Goal: Find specific page/section: Find specific page/section

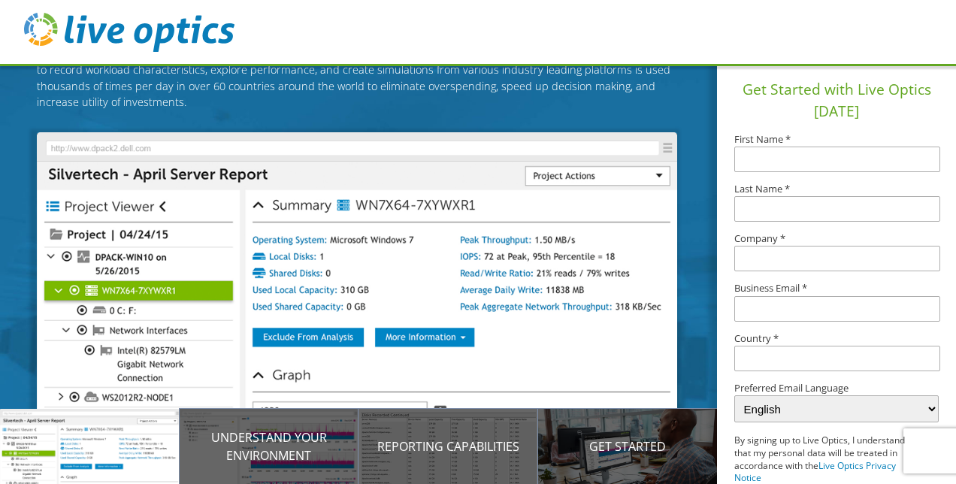
scroll to position [102, 0]
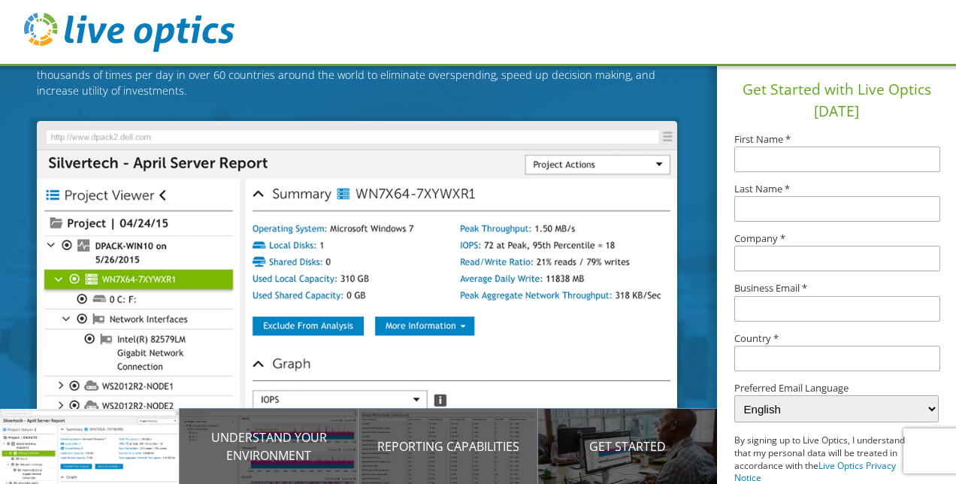
click at [179, 23] on img at bounding box center [129, 32] width 210 height 39
click at [119, 26] on img at bounding box center [129, 32] width 210 height 39
click at [38, 17] on img at bounding box center [129, 32] width 210 height 39
click at [112, 23] on img at bounding box center [129, 32] width 210 height 39
click at [39, 29] on img at bounding box center [129, 32] width 210 height 39
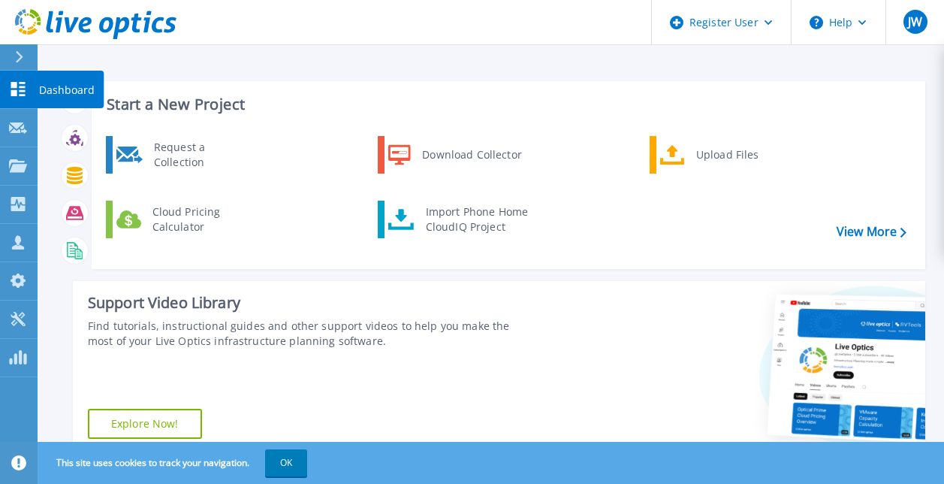
click at [14, 96] on icon at bounding box center [18, 89] width 14 height 14
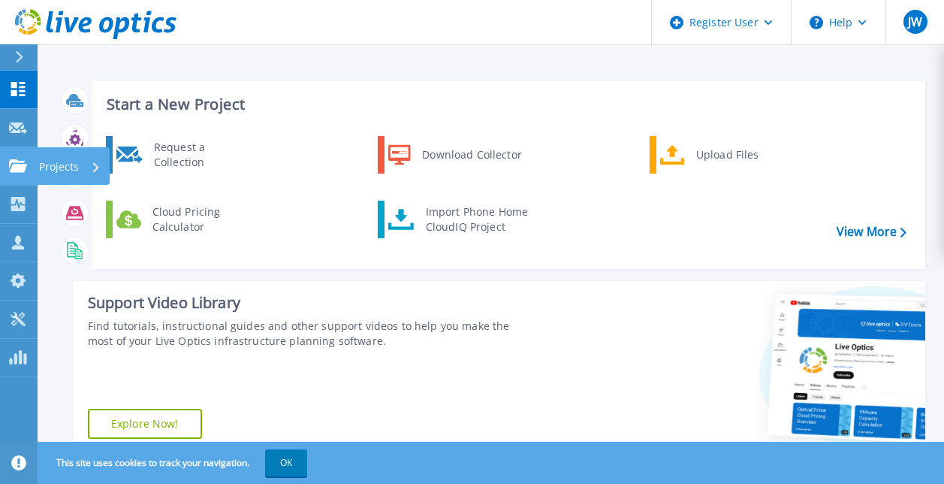
click at [95, 166] on icon at bounding box center [96, 167] width 6 height 10
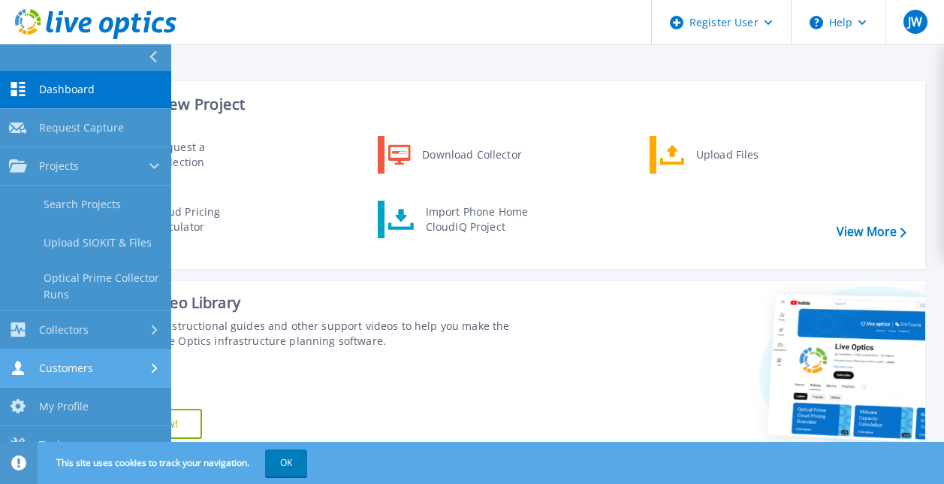
click at [105, 371] on div "Customers" at bounding box center [85, 368] width 153 height 14
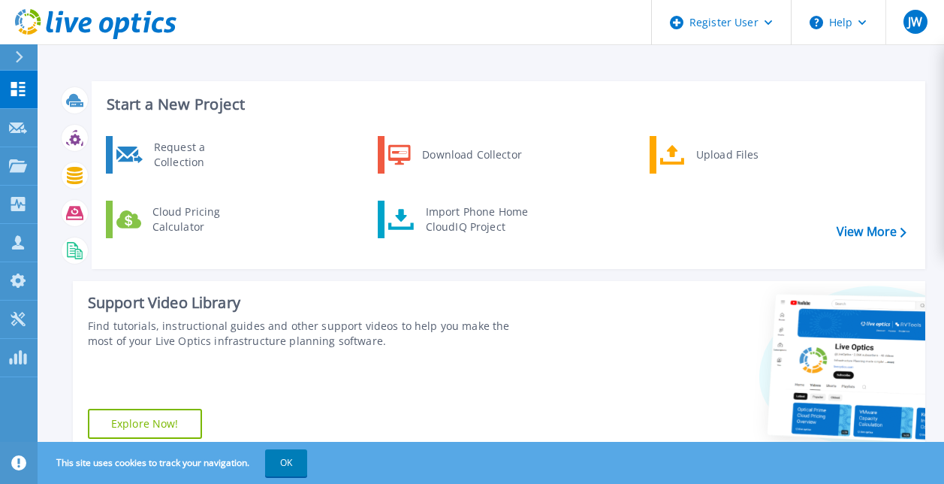
click at [403, 375] on div "Support Video Library Find tutorials, instructional guides and other support vi…" at bounding box center [302, 367] width 458 height 173
